Goal: Check status: Check status

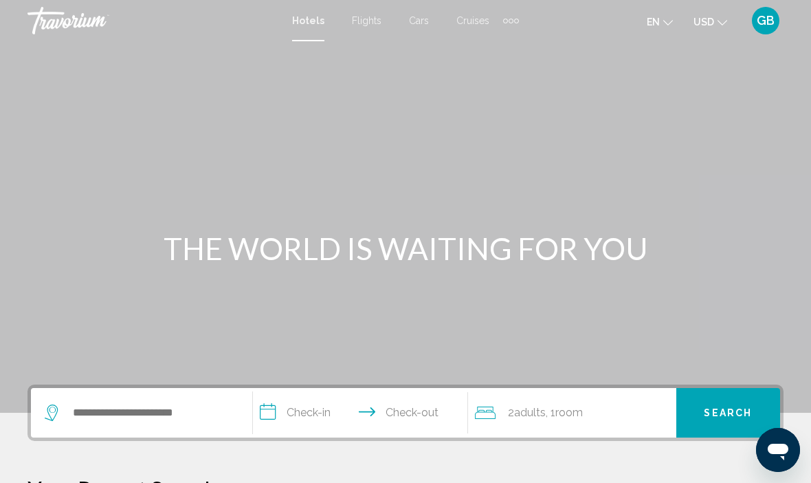
click at [769, 27] on span "GB" at bounding box center [766, 21] width 18 height 14
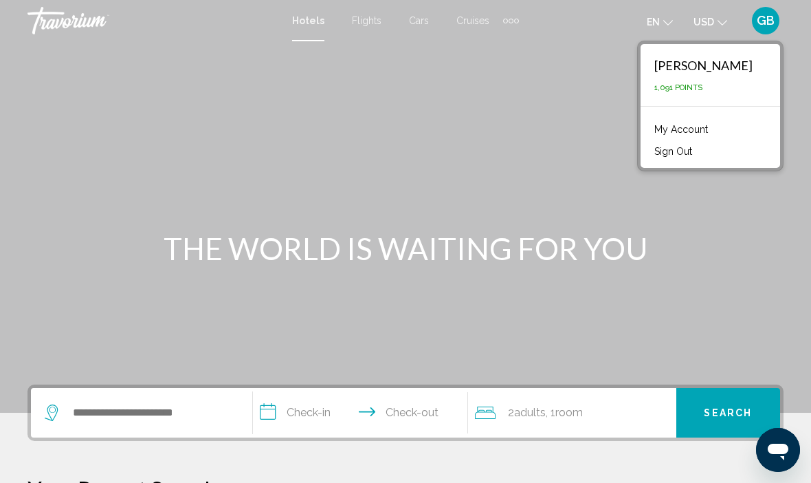
click at [715, 131] on link "My Account" at bounding box center [681, 129] width 67 height 18
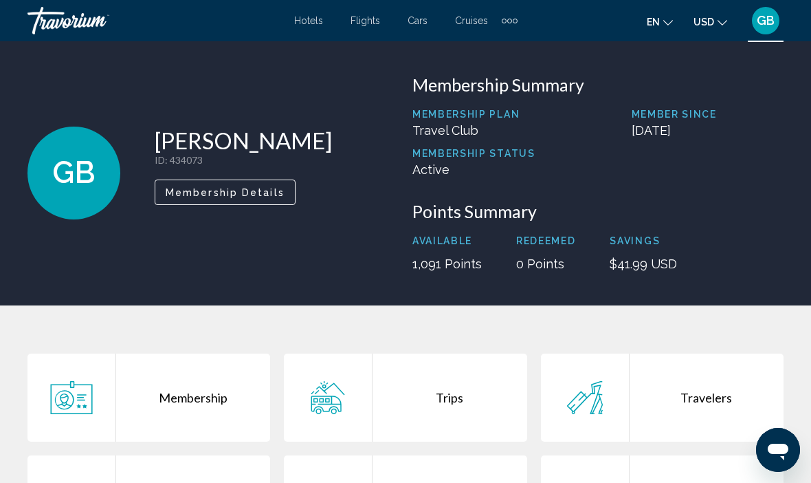
scroll to position [4, 0]
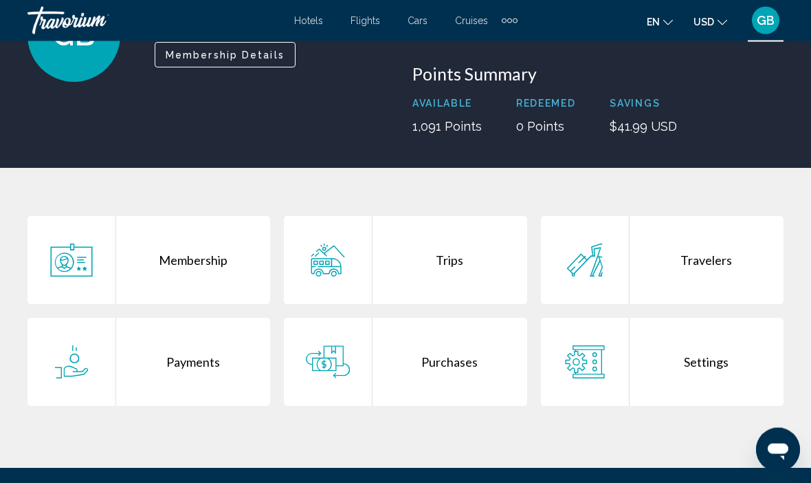
click at [455, 276] on div "Trips" at bounding box center [450, 261] width 154 height 88
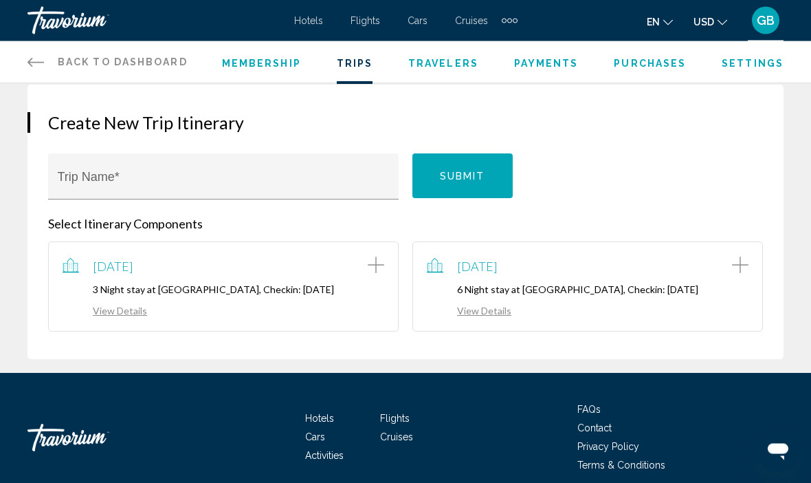
scroll to position [132, 0]
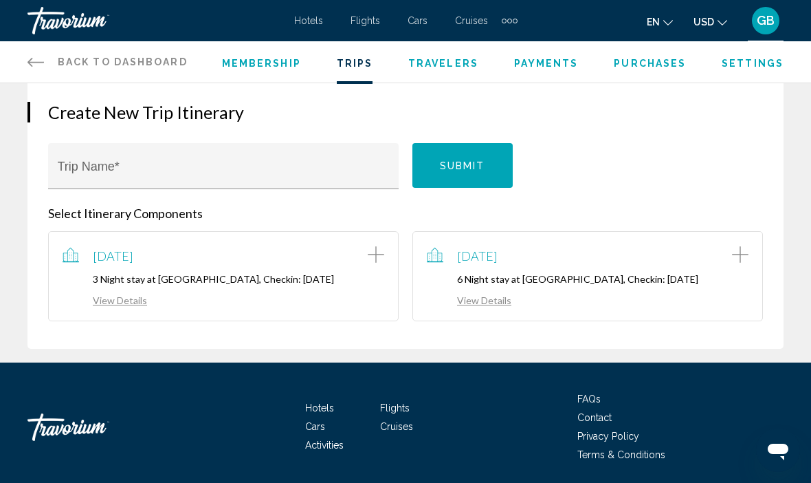
click at [129, 303] on link "View Details" at bounding box center [105, 300] width 85 height 12
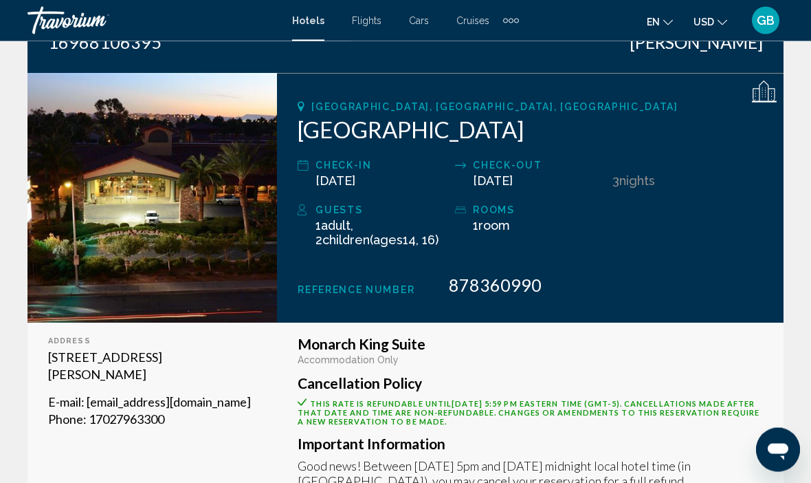
scroll to position [161, 0]
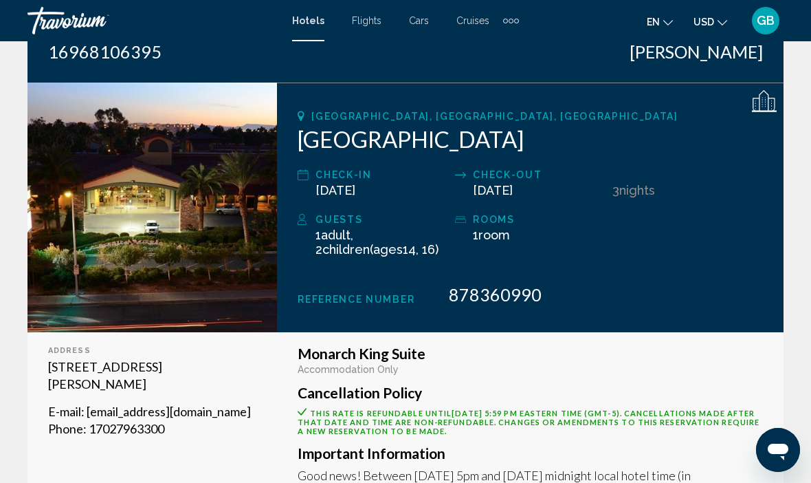
click at [767, 106] on icon "Main content" at bounding box center [764, 102] width 25 height 25
click at [761, 116] on div "[GEOGRAPHIC_DATA], [GEOGRAPHIC_DATA], [GEOGRAPHIC_DATA]" at bounding box center [531, 116] width 466 height 11
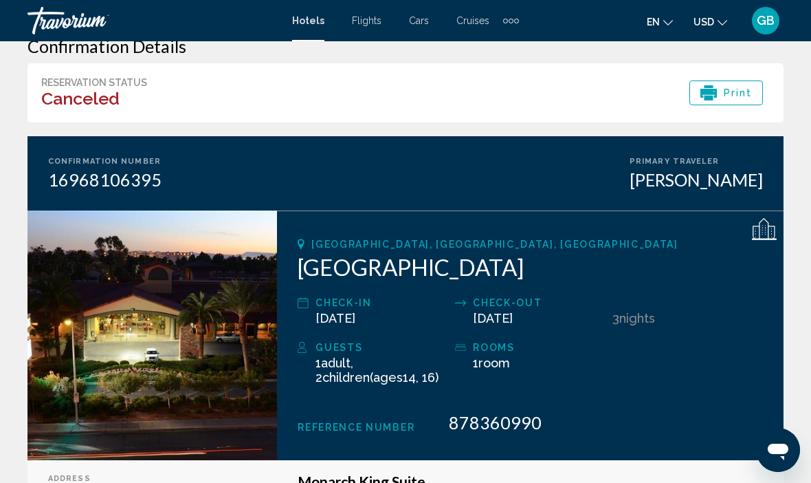
scroll to position [36, 0]
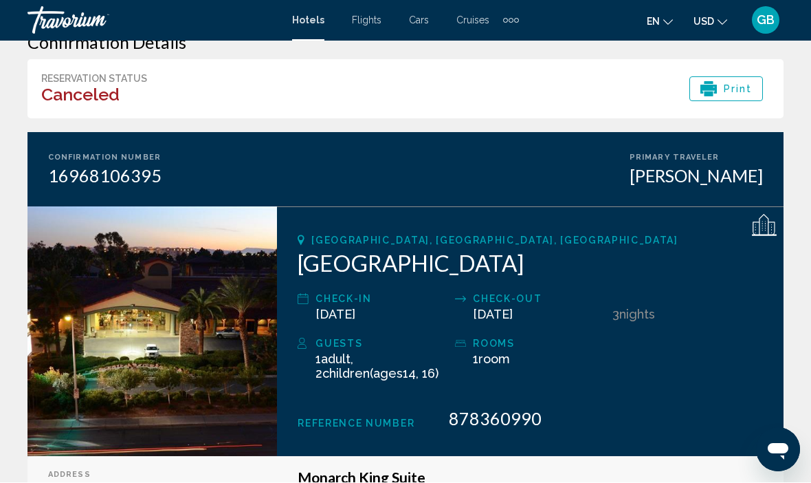
click at [709, 180] on div "[PERSON_NAME]" at bounding box center [696, 176] width 133 height 21
click at [730, 168] on div "[PERSON_NAME]" at bounding box center [696, 176] width 133 height 21
click at [122, 172] on div "16968106395" at bounding box center [104, 176] width 113 height 21
click at [86, 184] on div "16968106395" at bounding box center [104, 176] width 113 height 21
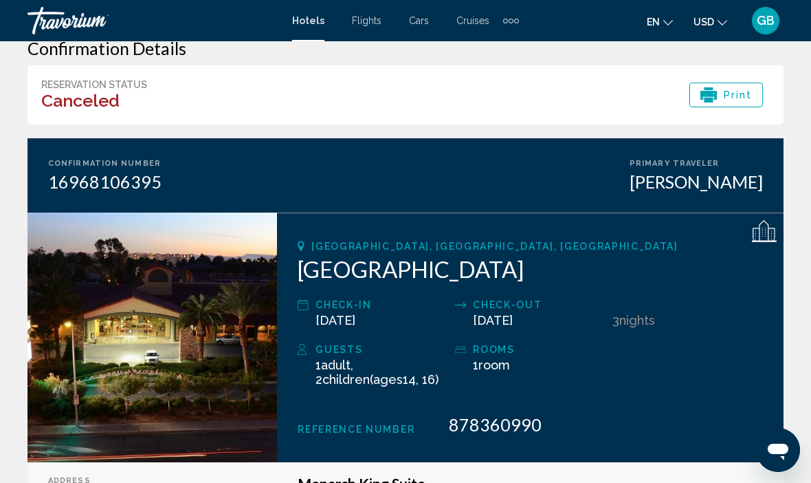
scroll to position [32, 0]
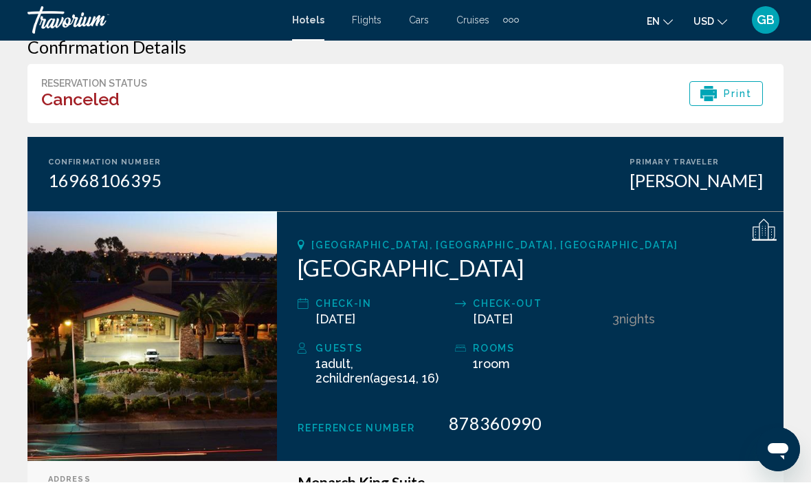
click at [748, 99] on span "Print" at bounding box center [738, 94] width 29 height 23
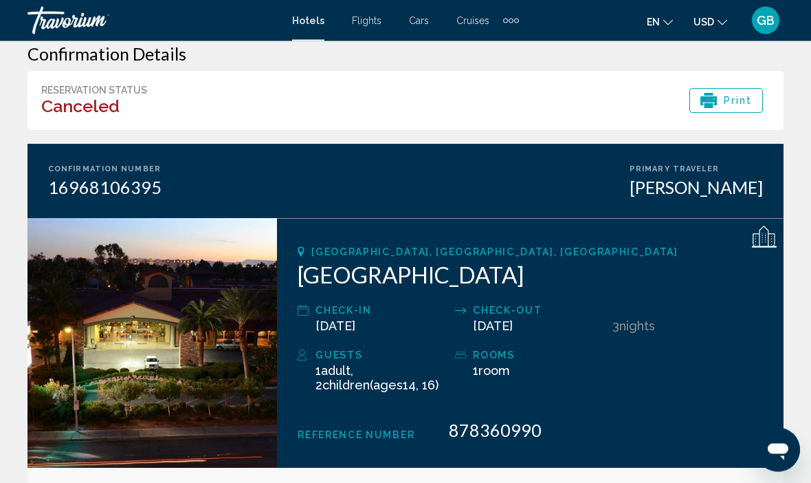
scroll to position [0, 0]
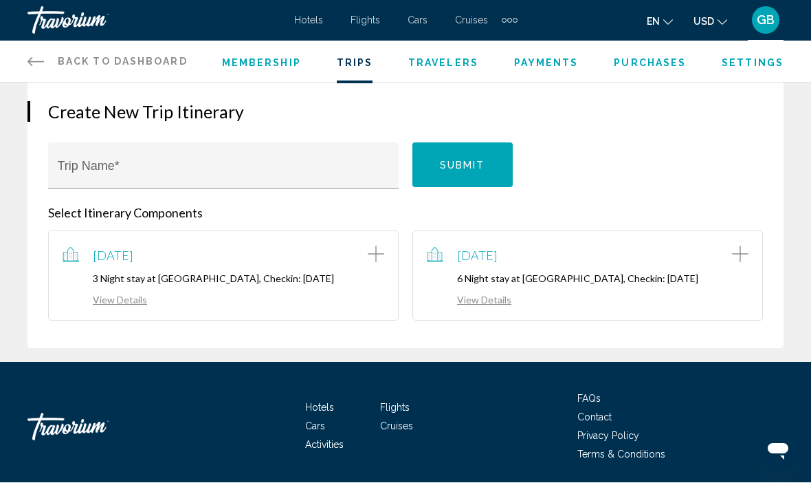
scroll to position [117, 0]
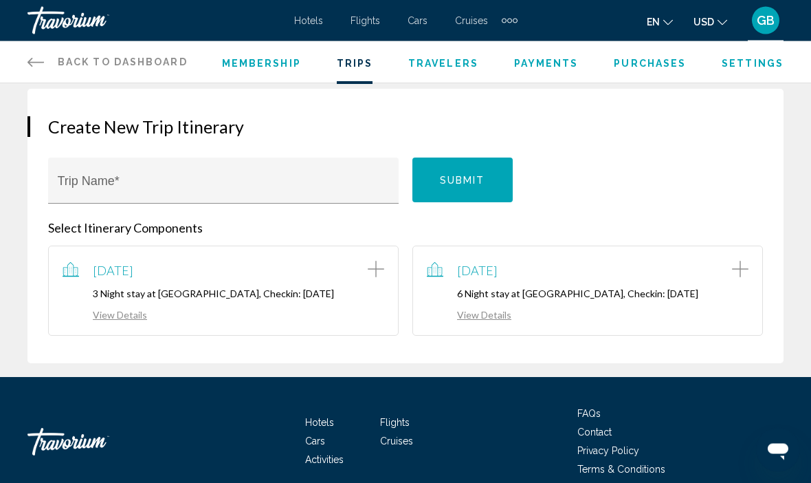
click at [479, 319] on link "View Details" at bounding box center [469, 315] width 85 height 12
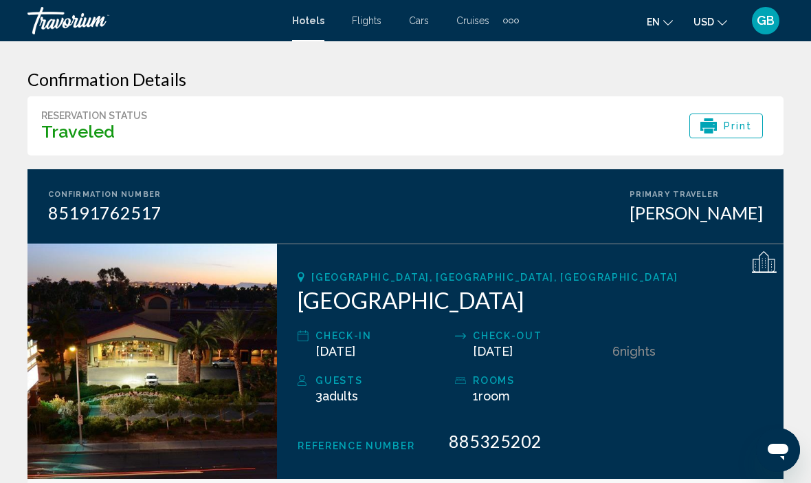
click at [738, 131] on span "Print" at bounding box center [738, 125] width 29 height 23
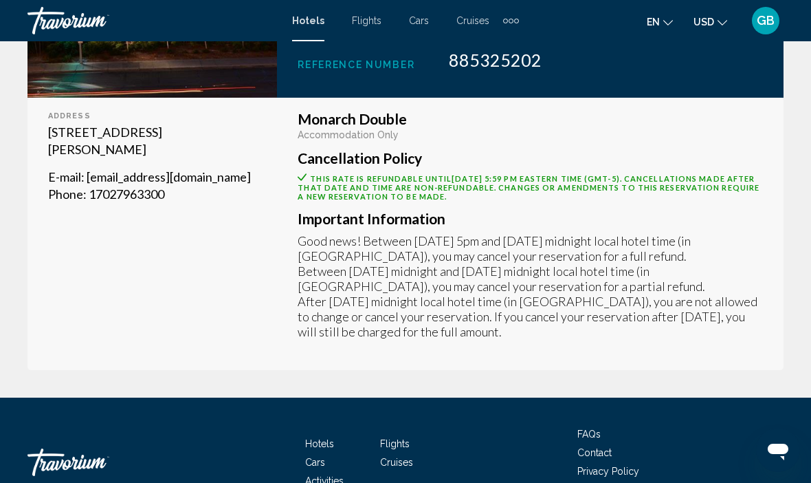
scroll to position [432, 0]
